Goal: Download file/media

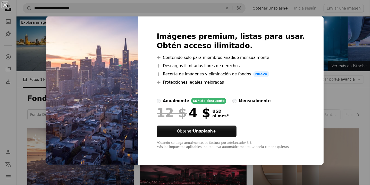
click at [331, 47] on div "An X shape Imágenes premium, listas para usar. Obtén acceso ilimitado. A plus s…" at bounding box center [185, 92] width 370 height 185
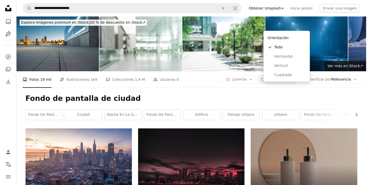
click at [279, 77] on span "Orientación" at bounding box center [276, 79] width 21 height 4
click at [291, 54] on span "Horizontal" at bounding box center [289, 56] width 31 height 5
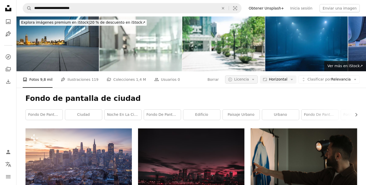
click at [249, 77] on span "Licencia" at bounding box center [241, 79] width 15 height 4
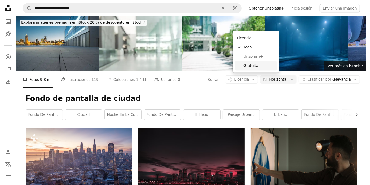
click at [257, 66] on span "Gratuita" at bounding box center [258, 65] width 31 height 5
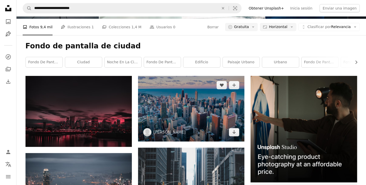
scroll to position [53, 0]
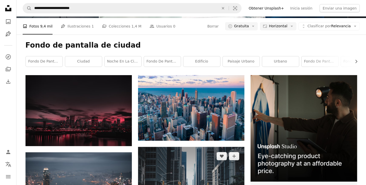
click at [187, 147] on img at bounding box center [191, 182] width 106 height 71
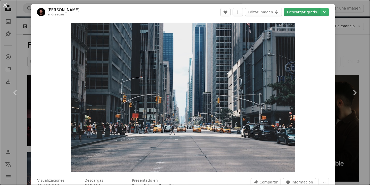
click at [301, 11] on link "Descargar gratis" at bounding box center [302, 12] width 36 height 8
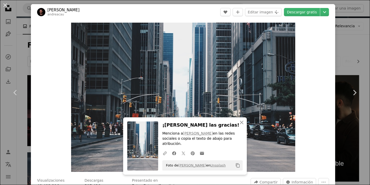
click at [352, 32] on div "An X shape Chevron left Chevron right An X shape Cerrar ¡Dale las gracias! Menc…" at bounding box center [185, 92] width 370 height 185
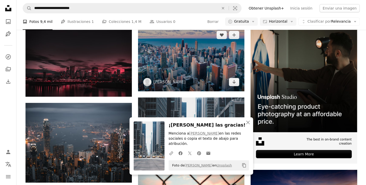
scroll to position [104, 0]
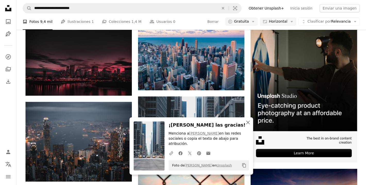
click at [250, 126] on icon "An X shape" at bounding box center [248, 122] width 6 height 6
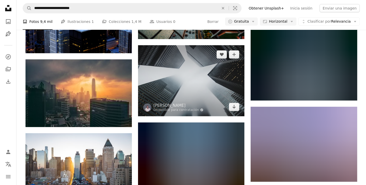
scroll to position [310, 0]
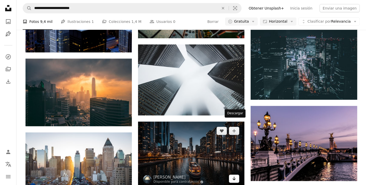
click at [233, 176] on icon "Arrow pointing down" at bounding box center [234, 179] width 4 height 6
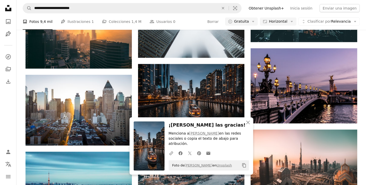
scroll to position [368, 0]
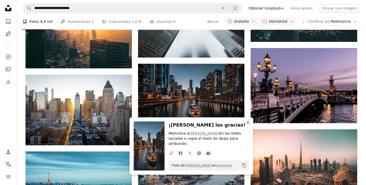
click at [247, 126] on icon "An X shape" at bounding box center [248, 122] width 6 height 6
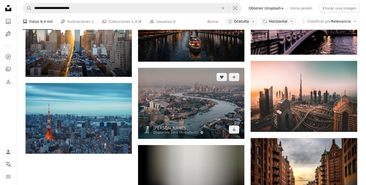
scroll to position [441, 0]
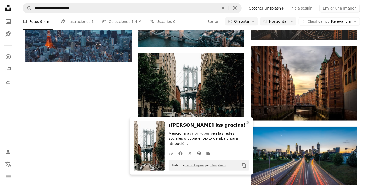
scroll to position [539, 0]
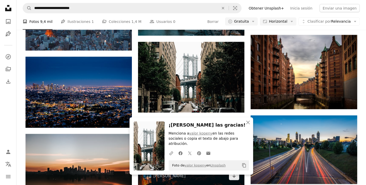
scroll to position [586, 0]
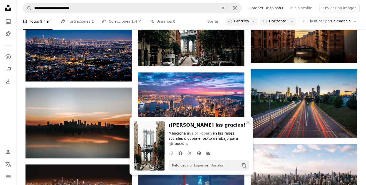
click at [249, 126] on icon "An X shape" at bounding box center [248, 122] width 6 height 6
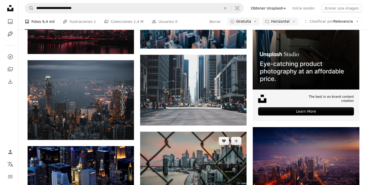
scroll to position [145, 0]
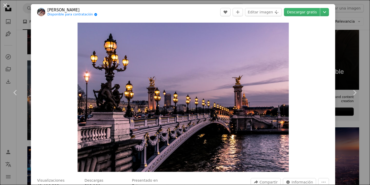
click at [216, 13] on header "[PERSON_NAME] Disponible para contratación A checkmark inside of a circle A hea…" at bounding box center [183, 12] width 304 height 16
click at [337, 51] on div "An X shape Chevron left Chevron right [PERSON_NAME] Disponible para contratació…" at bounding box center [185, 92] width 370 height 185
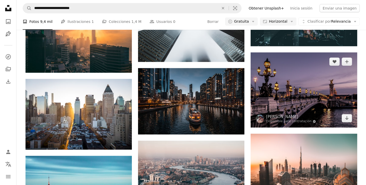
scroll to position [357, 0]
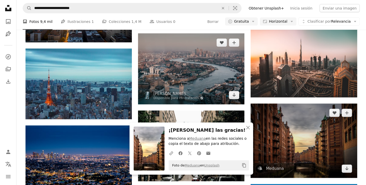
scroll to position [478, 0]
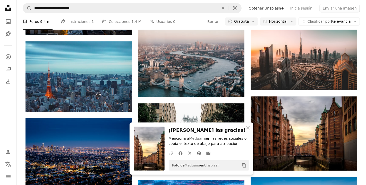
click at [248, 127] on icon "An X shape" at bounding box center [248, 128] width 6 height 6
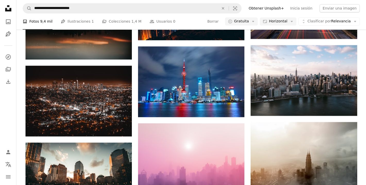
scroll to position [685, 0]
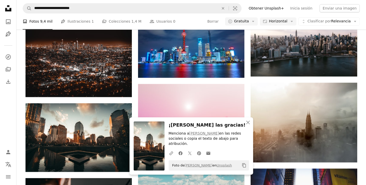
scroll to position [724, 0]
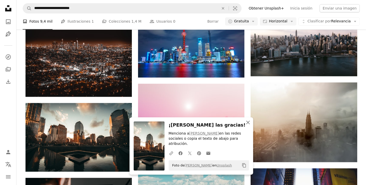
click at [250, 126] on icon "An X shape" at bounding box center [248, 122] width 6 height 6
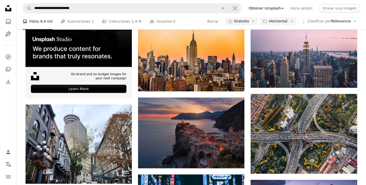
scroll to position [943, 0]
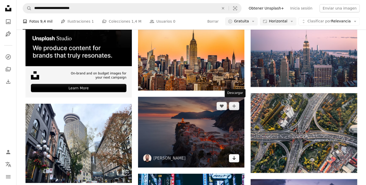
click at [233, 155] on icon "Arrow pointing down" at bounding box center [234, 158] width 4 height 6
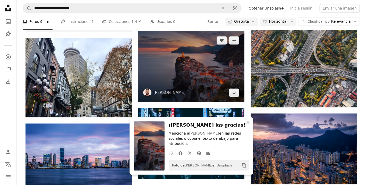
scroll to position [1008, 0]
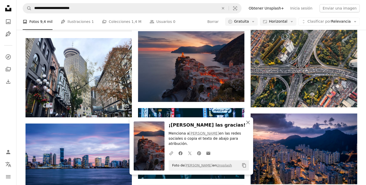
click at [251, 128] on button "An X shape Cerrar" at bounding box center [248, 122] width 10 height 10
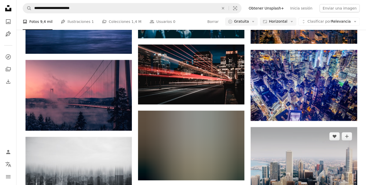
scroll to position [1149, 0]
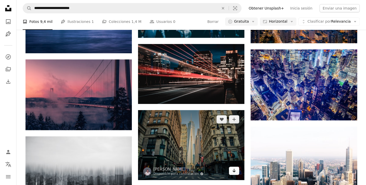
click at [234, 168] on icon "Arrow pointing down" at bounding box center [234, 171] width 4 height 6
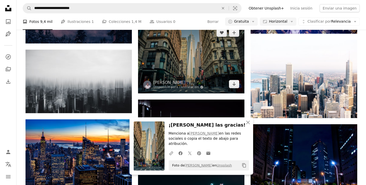
scroll to position [1236, 0]
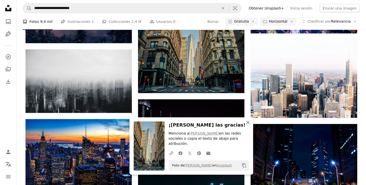
click at [248, 126] on icon "An X shape" at bounding box center [248, 122] width 6 height 6
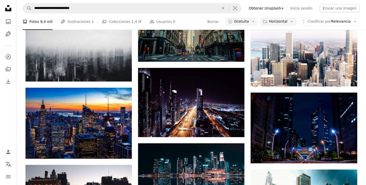
scroll to position [1267, 0]
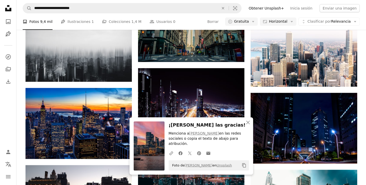
click at [246, 126] on icon "An X shape" at bounding box center [248, 122] width 6 height 6
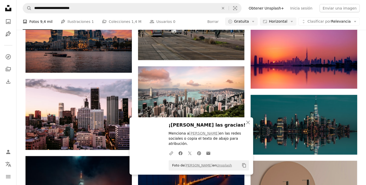
scroll to position [1517, 0]
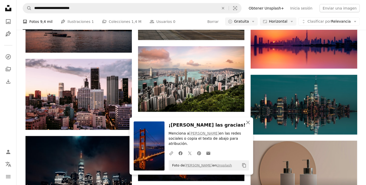
click at [246, 126] on icon "An X shape" at bounding box center [248, 122] width 6 height 6
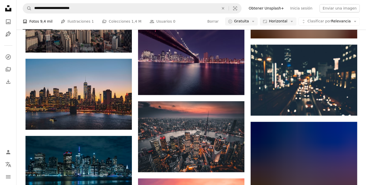
scroll to position [1838, 0]
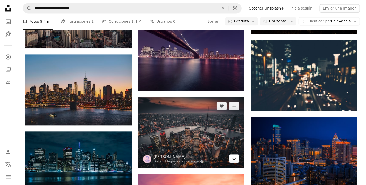
click at [235, 155] on icon "Arrow pointing down" at bounding box center [234, 158] width 4 height 6
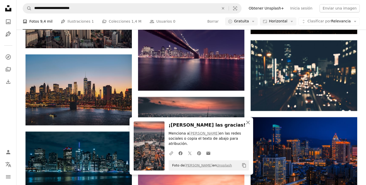
click at [248, 126] on icon "An X shape" at bounding box center [248, 122] width 6 height 6
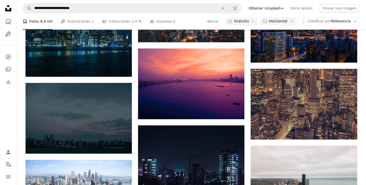
scroll to position [1902, 0]
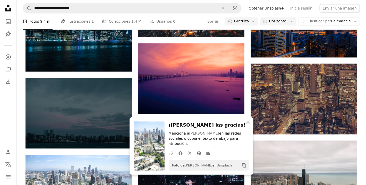
scroll to position [1970, 0]
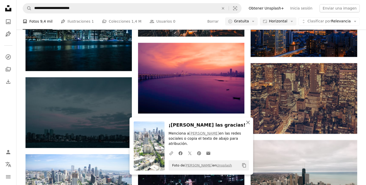
click at [248, 124] on icon "button" at bounding box center [248, 123] width 4 height 4
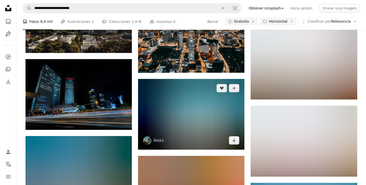
scroll to position [2628, 0]
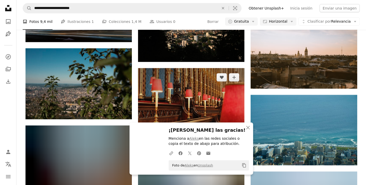
scroll to position [2715, 0]
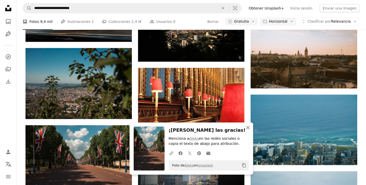
click at [248, 129] on icon "An X shape" at bounding box center [248, 128] width 6 height 6
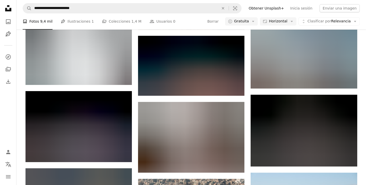
scroll to position [5714, 0]
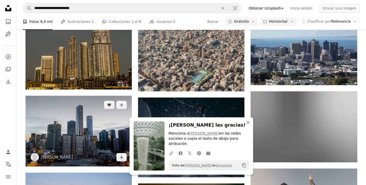
scroll to position [5885, 0]
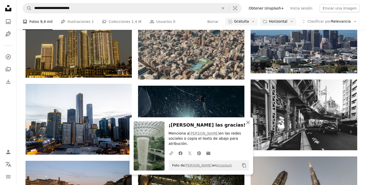
click at [249, 126] on icon "An X shape" at bounding box center [248, 122] width 6 height 6
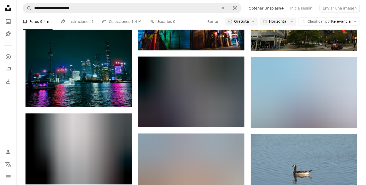
scroll to position [9805, 0]
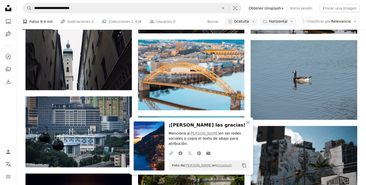
scroll to position [9959, 0]
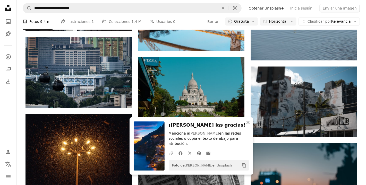
click at [248, 124] on icon "button" at bounding box center [248, 123] width 4 height 4
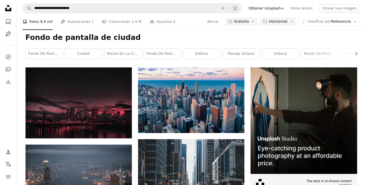
scroll to position [0, 0]
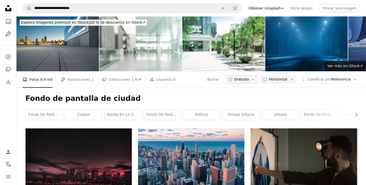
click at [249, 77] on span "Gratuita" at bounding box center [241, 79] width 15 height 5
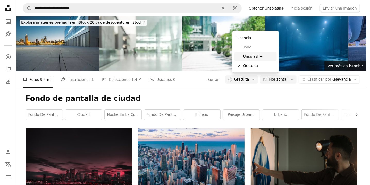
click at [255, 53] on link "Unsplash+" at bounding box center [255, 56] width 42 height 9
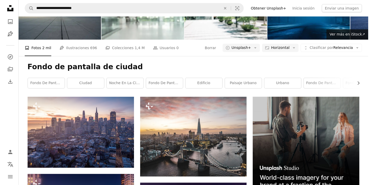
scroll to position [32, 0]
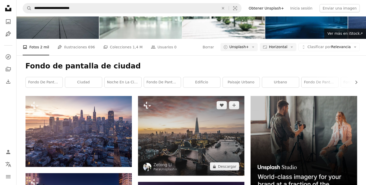
click at [205, 96] on img at bounding box center [191, 136] width 106 height 80
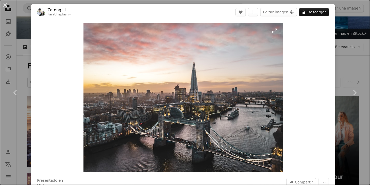
click at [197, 97] on img "Ampliar en esta imagen" at bounding box center [182, 97] width 199 height 149
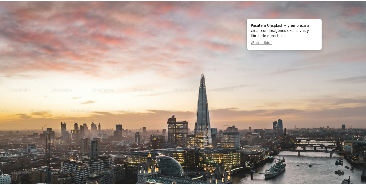
scroll to position [43, 0]
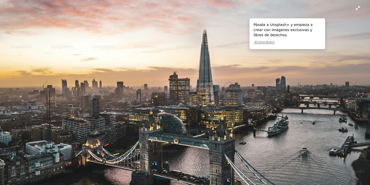
click at [197, 97] on img "Reducir el zoom en esta imagen" at bounding box center [185, 95] width 370 height 278
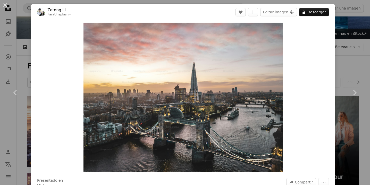
click at [344, 32] on div "An X shape Chevron left Chevron right Zetong Li Para Unsplash+ A heart A plus s…" at bounding box center [185, 92] width 370 height 185
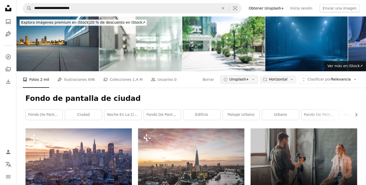
click at [249, 77] on span "Unsplash+" at bounding box center [239, 79] width 20 height 5
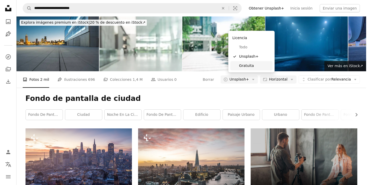
click at [246, 68] on span "Gratuita" at bounding box center [254, 65] width 31 height 5
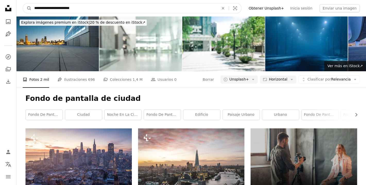
drag, startPoint x: 108, startPoint y: 12, endPoint x: 11, endPoint y: 9, distance: 96.3
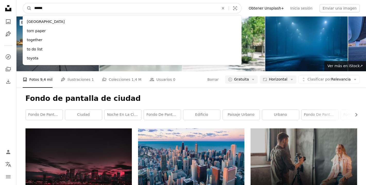
type input "******"
click at [23, 3] on button "A magnifying glass" at bounding box center [27, 8] width 9 height 10
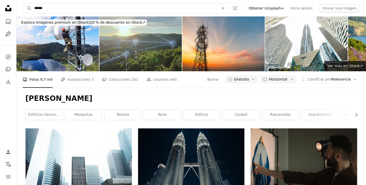
drag, startPoint x: 76, startPoint y: 6, endPoint x: 4, endPoint y: 8, distance: 72.6
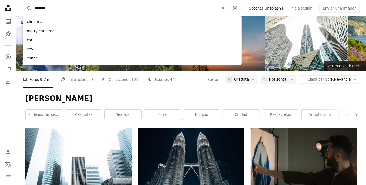
type input "********"
click at [23, 3] on button "A magnifying glass" at bounding box center [27, 8] width 9 height 10
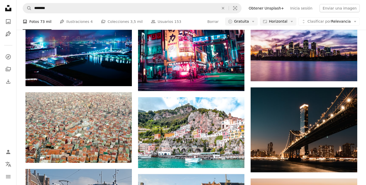
scroll to position [262, 0]
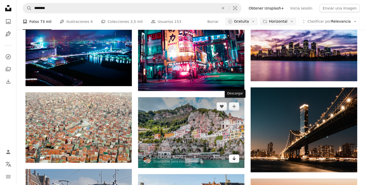
click at [234, 157] on icon "Descargar" at bounding box center [233, 159] width 3 height 4
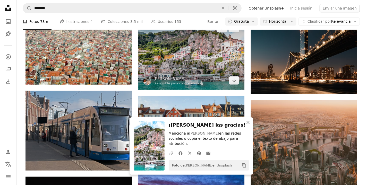
scroll to position [341, 0]
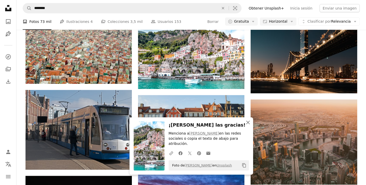
click at [250, 126] on icon "An X shape" at bounding box center [248, 122] width 6 height 6
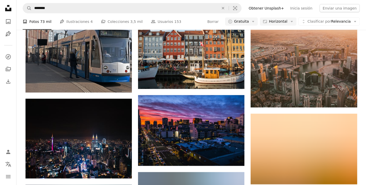
scroll to position [421, 0]
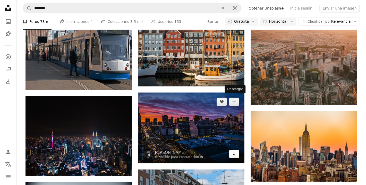
click at [238, 150] on link "Arrow pointing down" at bounding box center [234, 154] width 10 height 8
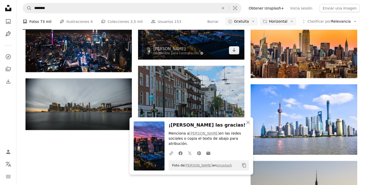
scroll to position [525, 0]
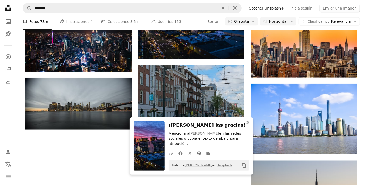
click at [248, 126] on icon "An X shape" at bounding box center [248, 122] width 6 height 6
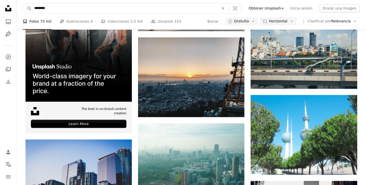
scroll to position [886, 0]
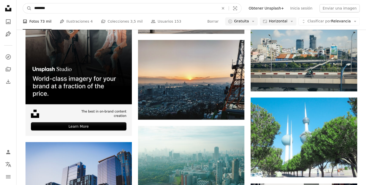
drag, startPoint x: 68, startPoint y: 10, endPoint x: 0, endPoint y: 5, distance: 68.7
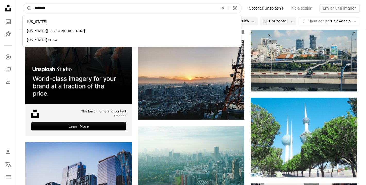
type input "********"
click at [23, 3] on button "A magnifying glass" at bounding box center [27, 8] width 9 height 10
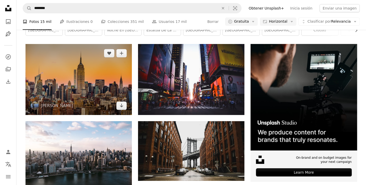
scroll to position [86, 0]
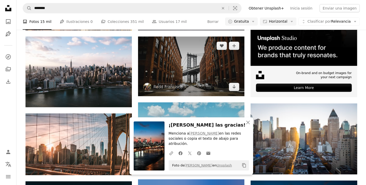
scroll to position [169, 0]
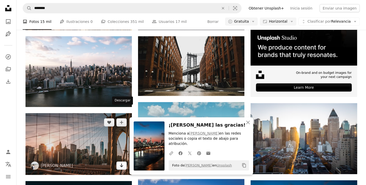
click at [122, 162] on icon "Arrow pointing down" at bounding box center [121, 165] width 4 height 6
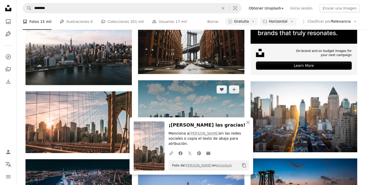
scroll to position [194, 0]
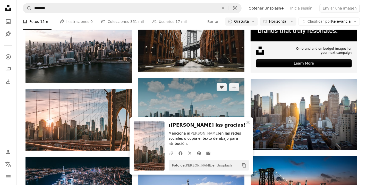
click at [234, 136] on icon "Arrow pointing down" at bounding box center [234, 139] width 4 height 6
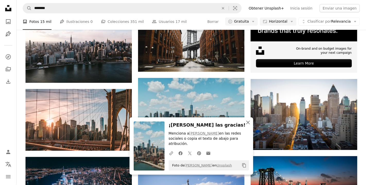
click at [248, 126] on icon "An X shape" at bounding box center [248, 122] width 6 height 6
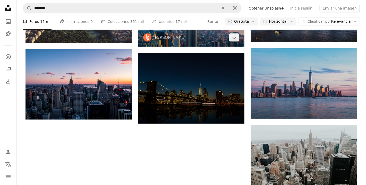
scroll to position [532, 0]
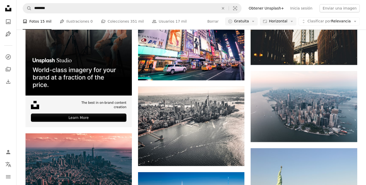
scroll to position [884, 0]
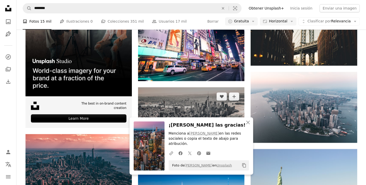
scroll to position [952, 0]
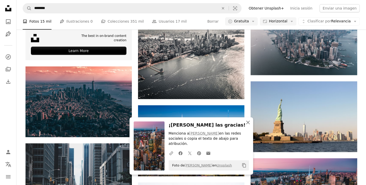
click at [249, 124] on icon "button" at bounding box center [248, 123] width 4 height 4
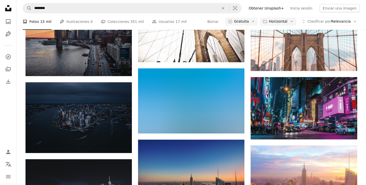
scroll to position [2544, 0]
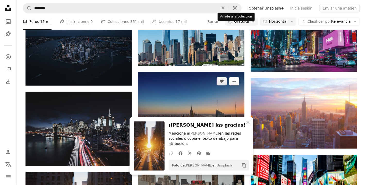
scroll to position [2613, 0]
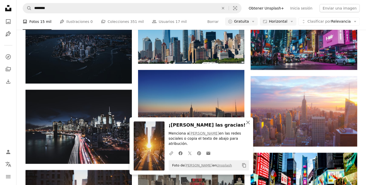
click at [251, 128] on button "An X shape Cerrar" at bounding box center [248, 122] width 10 height 10
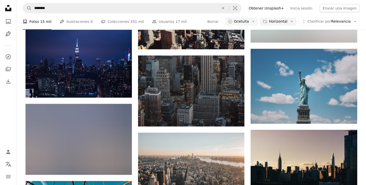
scroll to position [3973, 0]
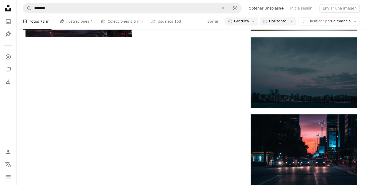
scroll to position [886, 0]
